Goal: Information Seeking & Learning: Learn about a topic

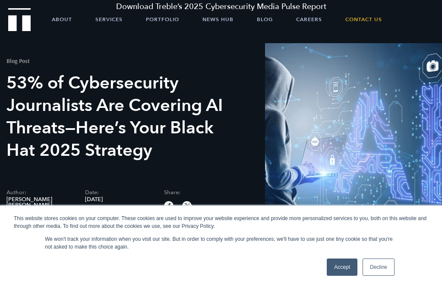
click at [390, 249] on p "We won't track your information when you visit our site. But in order to comply…" at bounding box center [221, 243] width 352 height 16
click at [383, 263] on link "Decline" at bounding box center [379, 267] width 32 height 17
